Goal: Find specific page/section

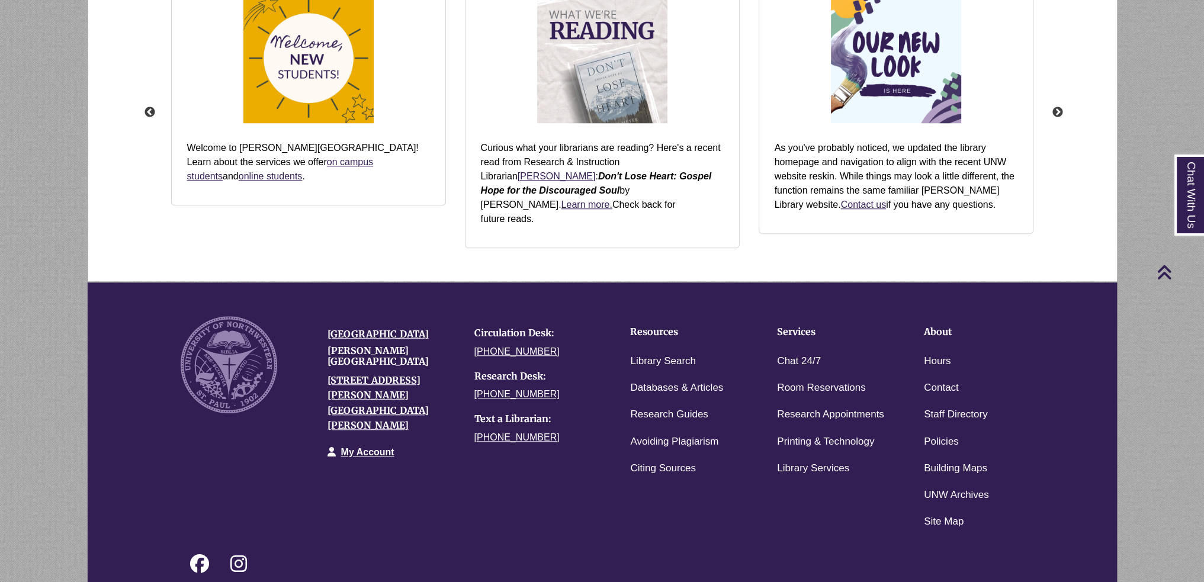
scroll to position [1243, 0]
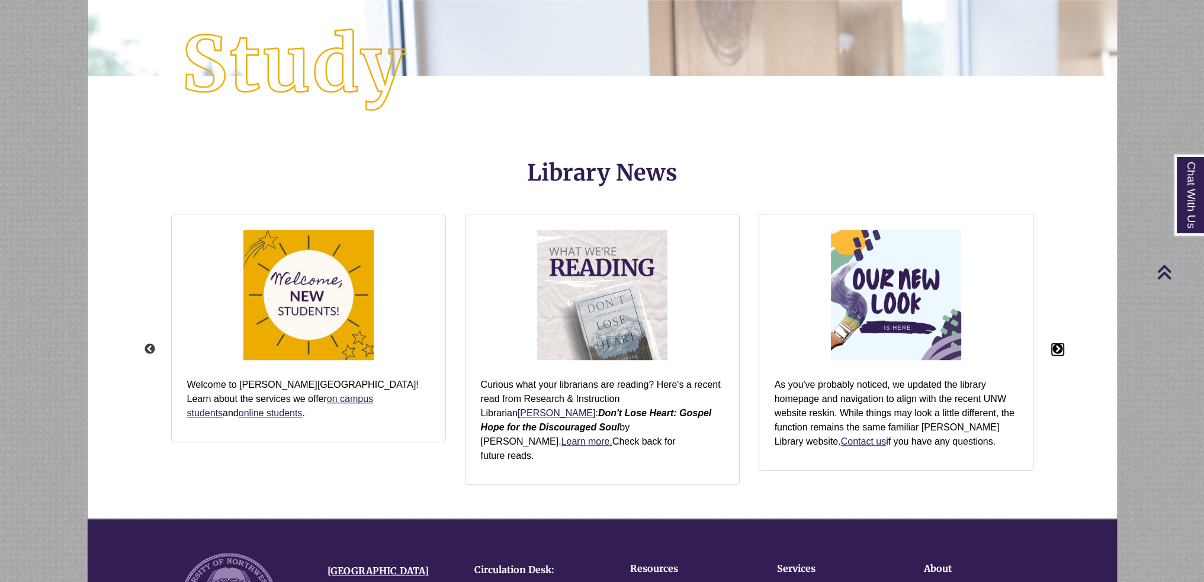
click at [1062, 343] on button "Next" at bounding box center [1058, 349] width 12 height 12
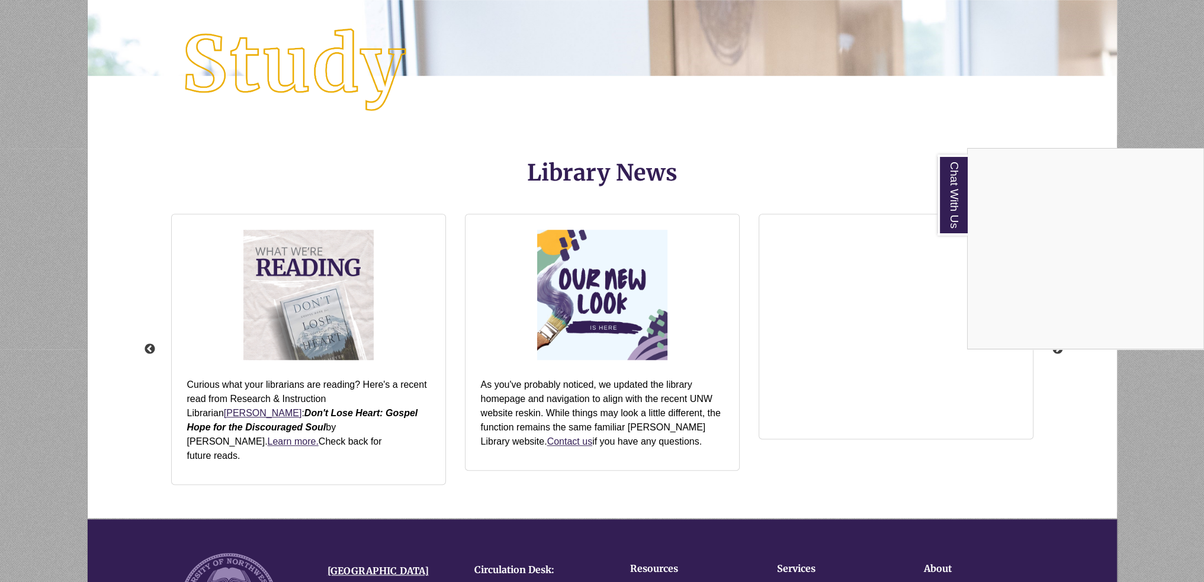
click at [910, 336] on div "Chat With Us" at bounding box center [602, 291] width 1204 height 582
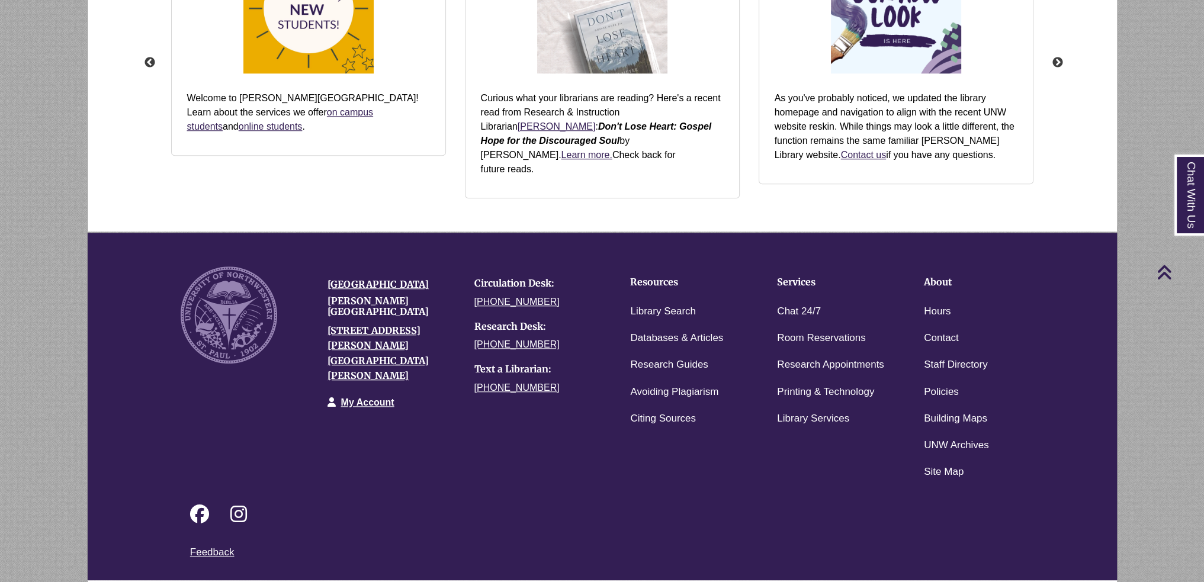
scroll to position [1234, 0]
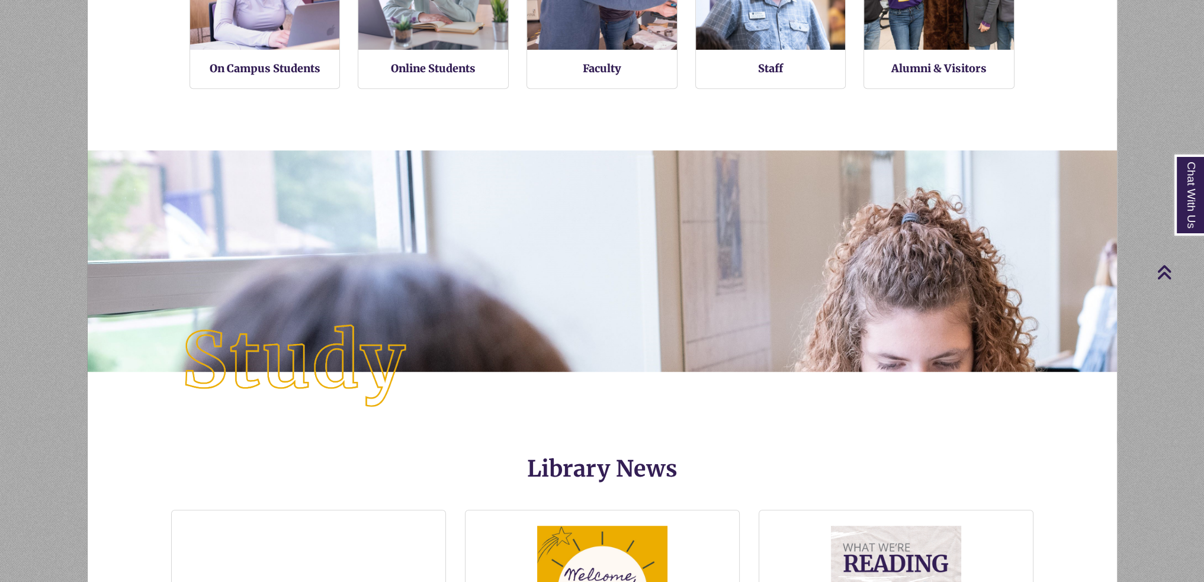
scroll to position [1243, 0]
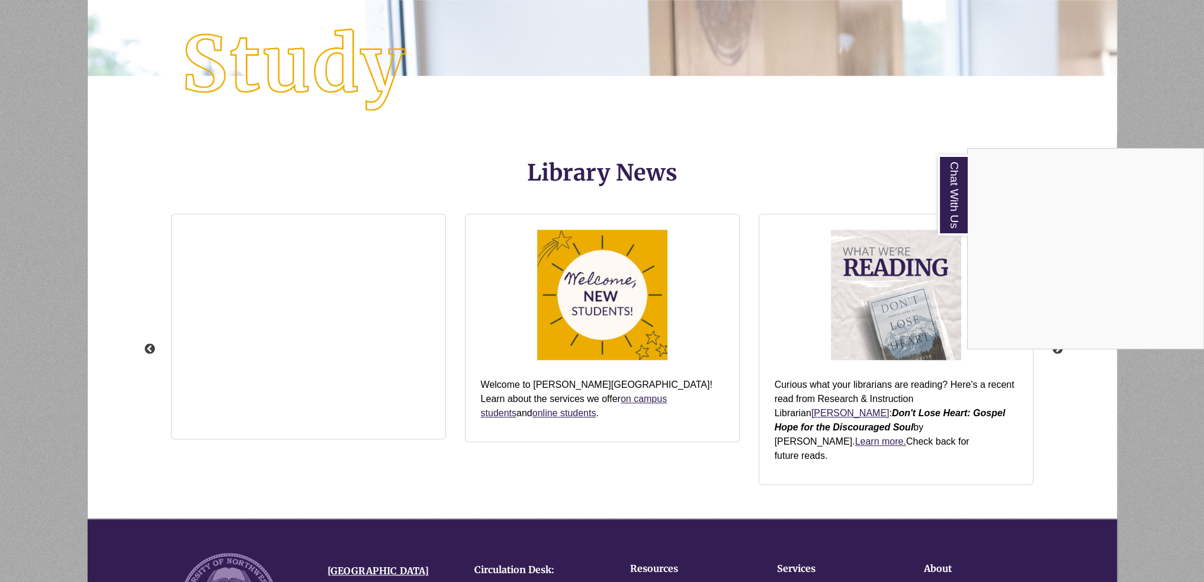
click at [348, 275] on div "Chat With Us" at bounding box center [602, 291] width 1204 height 582
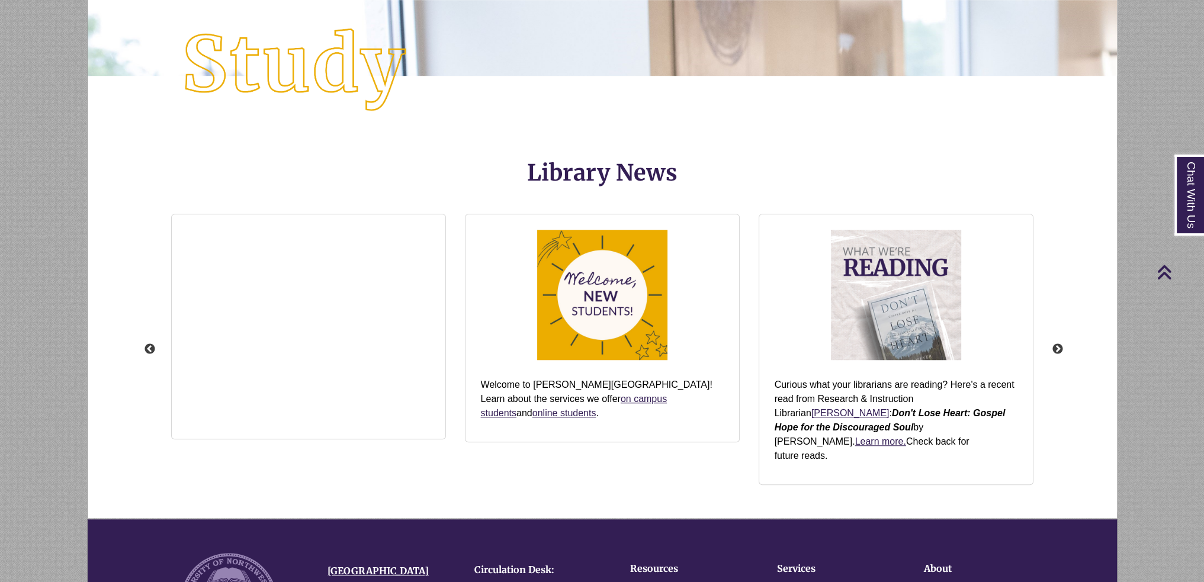
scroll to position [1184, 0]
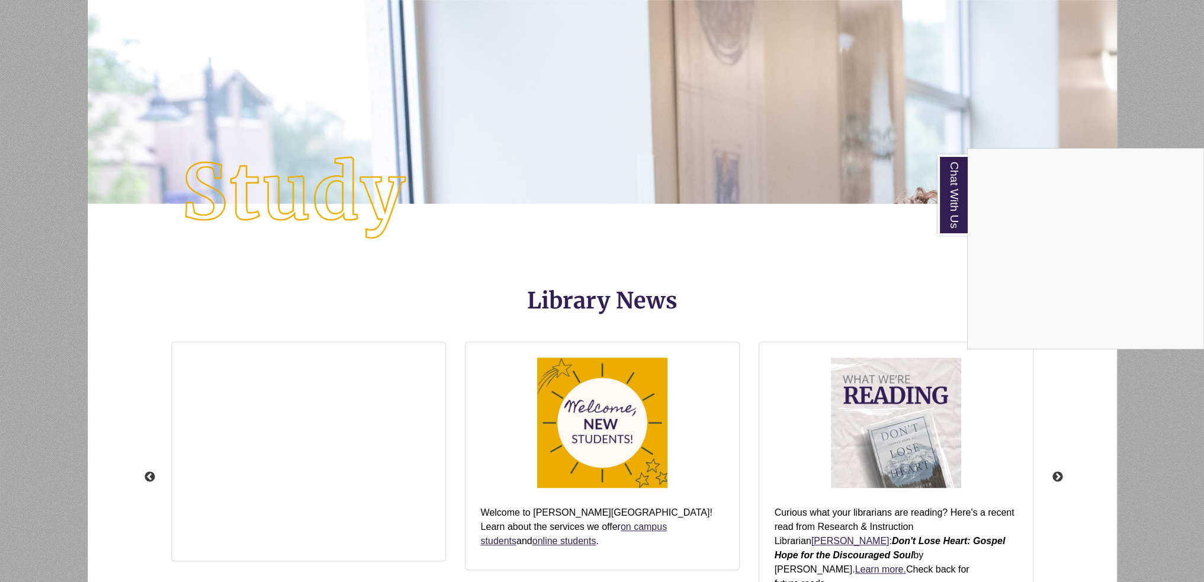
scroll to position [1056, 0]
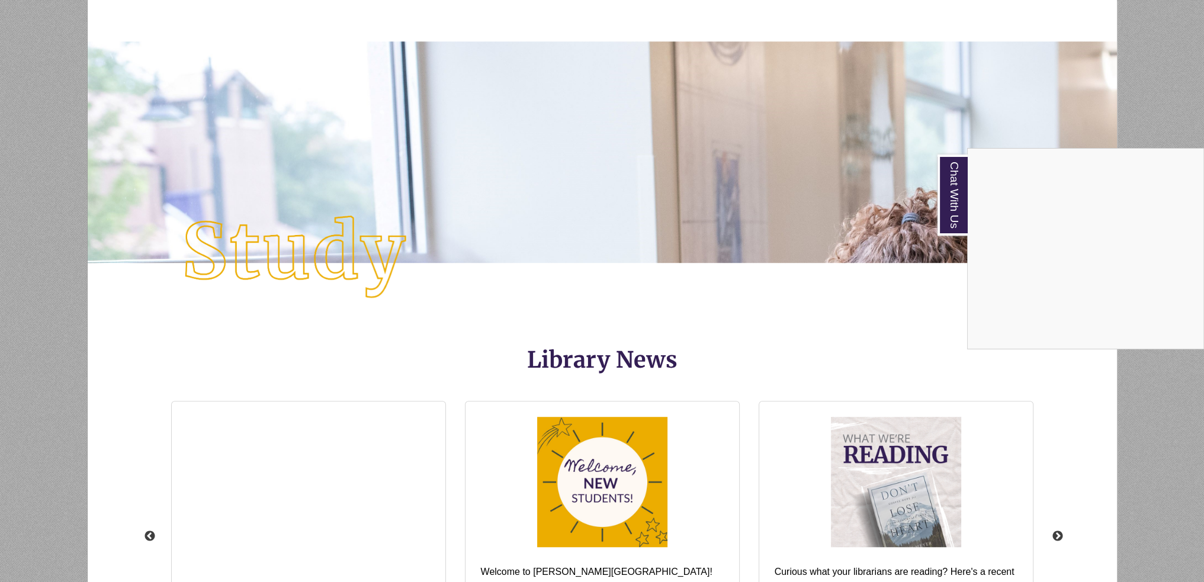
drag, startPoint x: 763, startPoint y: 399, endPoint x: 725, endPoint y: 372, distance: 45.8
click at [725, 372] on div "Chat With Us" at bounding box center [602, 291] width 1204 height 582
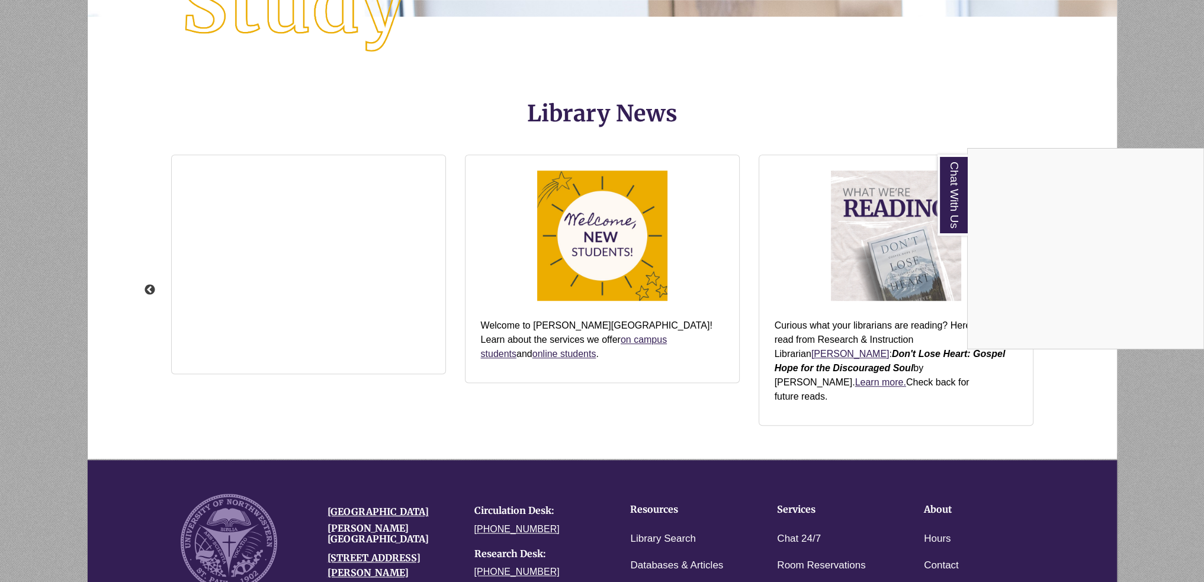
scroll to position [1362, 0]
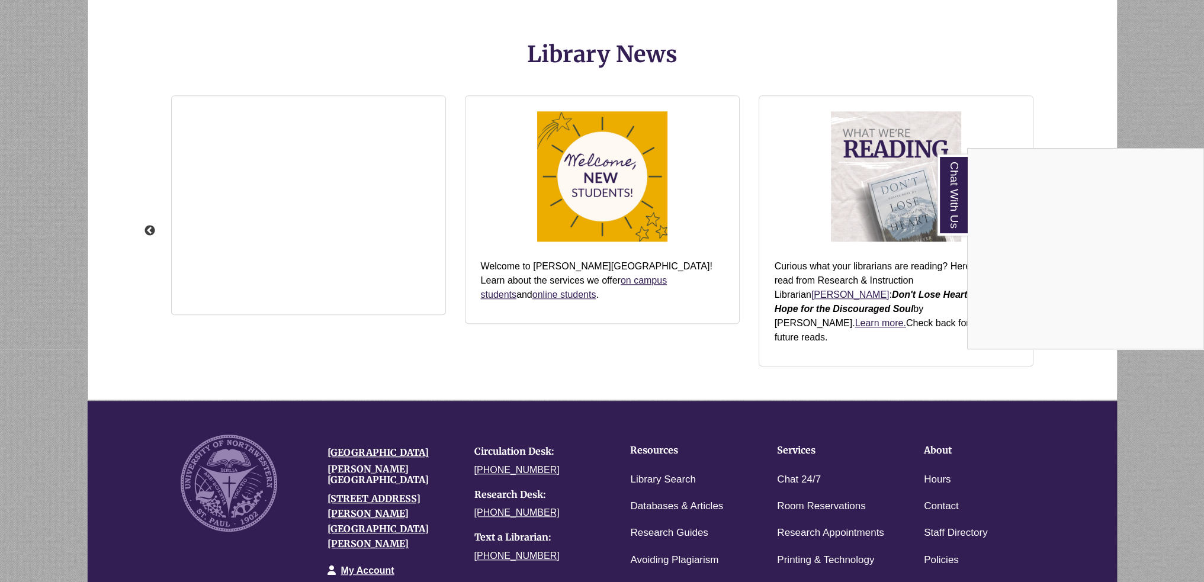
click at [220, 270] on div "Chat With Us" at bounding box center [602, 291] width 1204 height 582
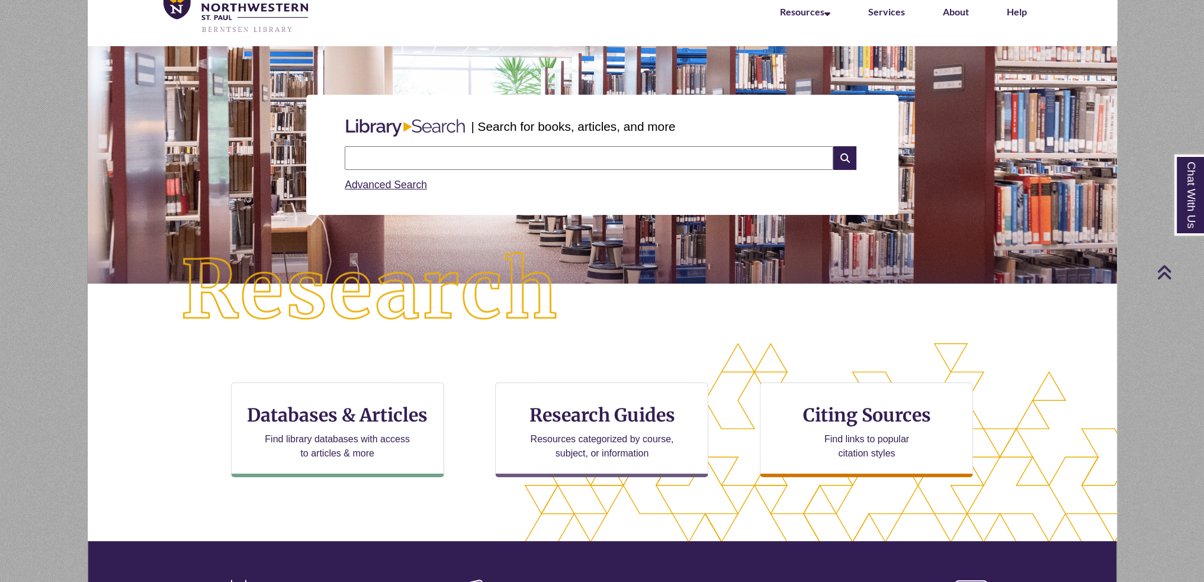
scroll to position [0, 0]
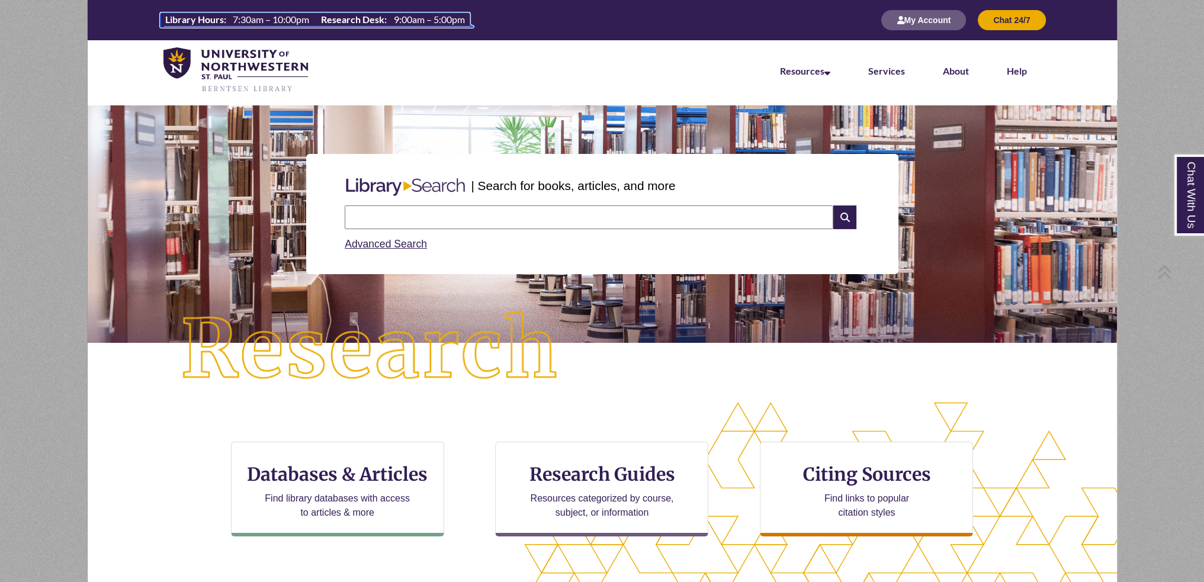
click at [289, 24] on td "7:30am – 10:00pm" at bounding box center [271, 19] width 86 height 9
click at [270, 23] on span "7:30am – 10:00pm" at bounding box center [271, 18] width 76 height 11
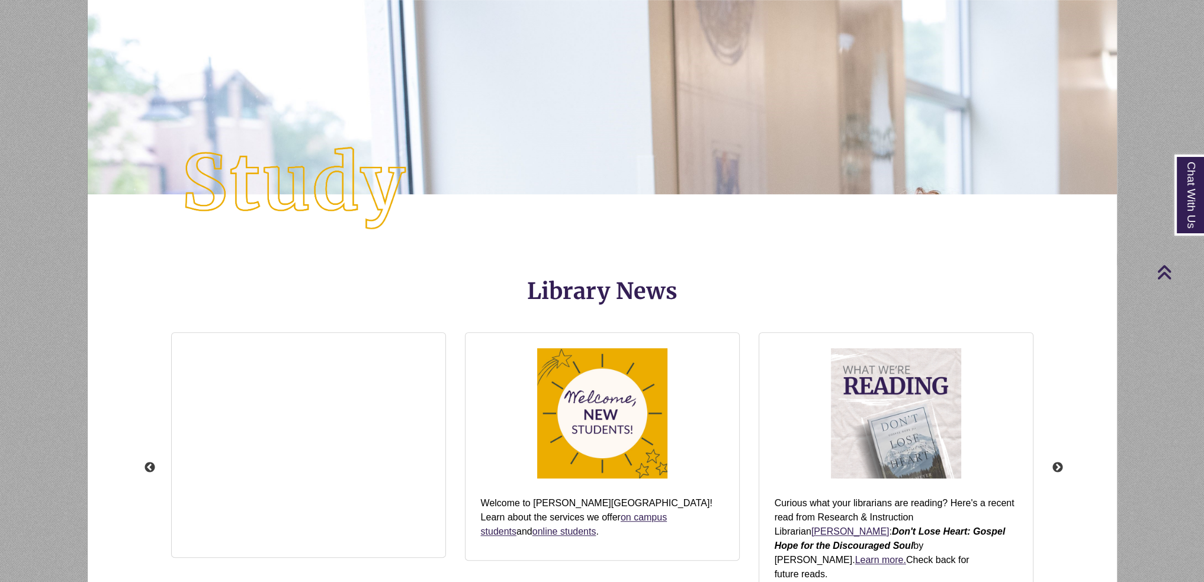
scroll to position [1530, 0]
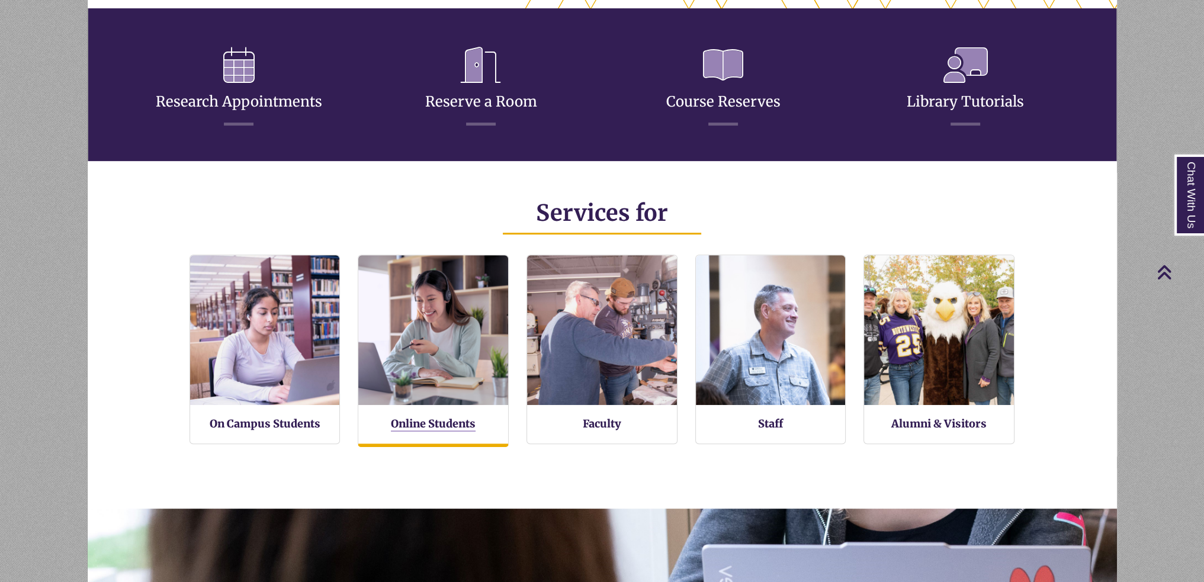
scroll to position [283, 1029]
click at [403, 427] on link "Online Students" at bounding box center [433, 424] width 85 height 15
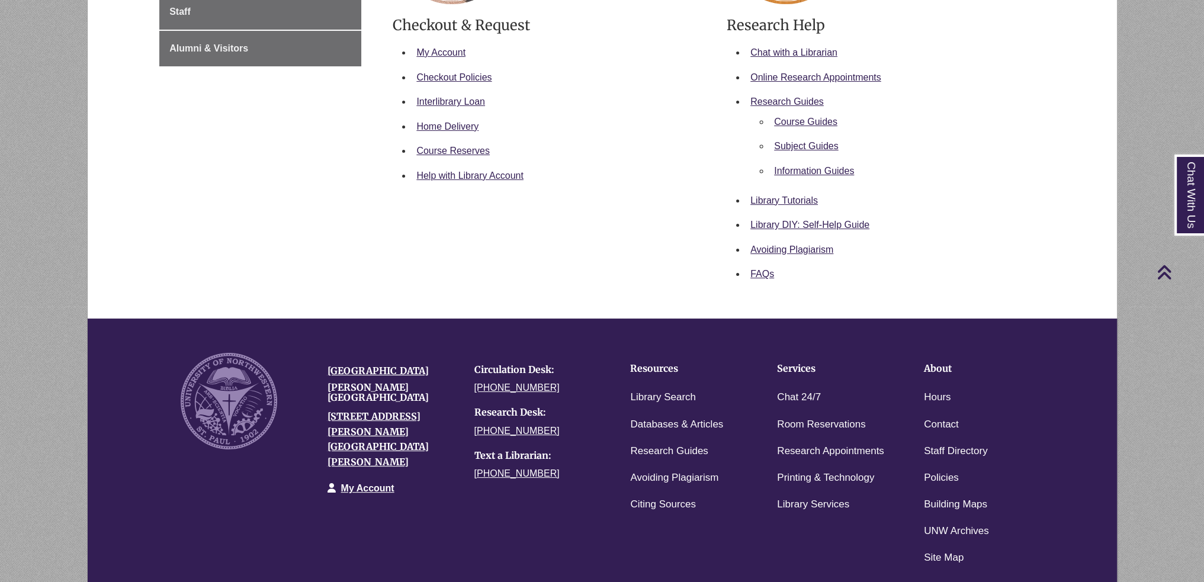
scroll to position [414, 0]
